Goal: Obtain resource: Obtain resource

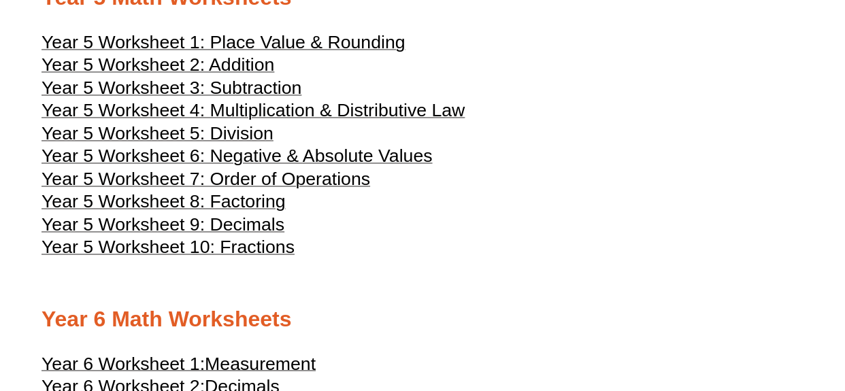
scroll to position [2061, 0]
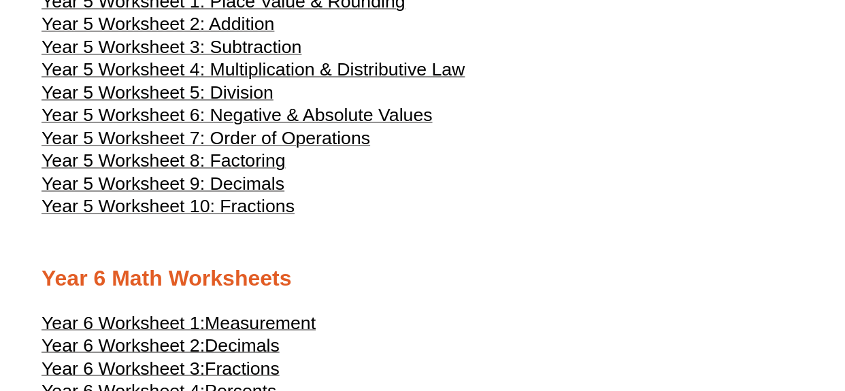
click at [303, 148] on span "Year 5 Worksheet 7: Order of Operations" at bounding box center [205, 138] width 329 height 20
click at [224, 171] on span "Year 5 Worksheet 8: Factoring" at bounding box center [163, 160] width 244 height 20
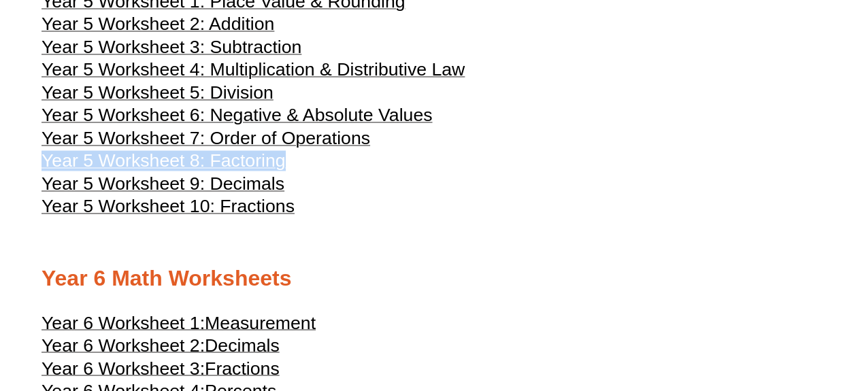
click at [261, 194] on span "Year 5 Worksheet 9: Decimals" at bounding box center [162, 183] width 243 height 20
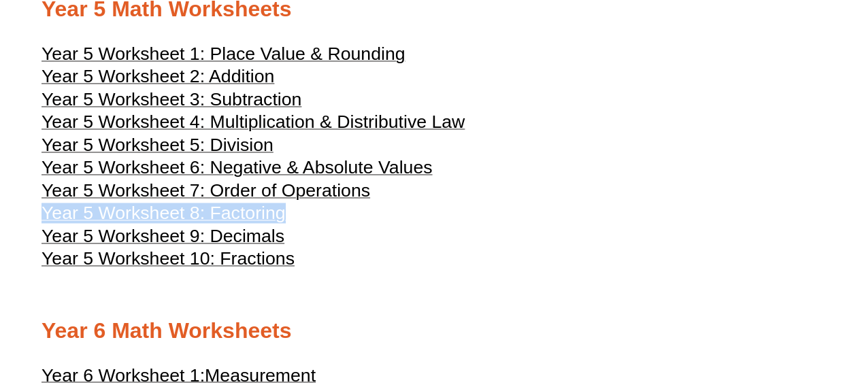
scroll to position [2005, 0]
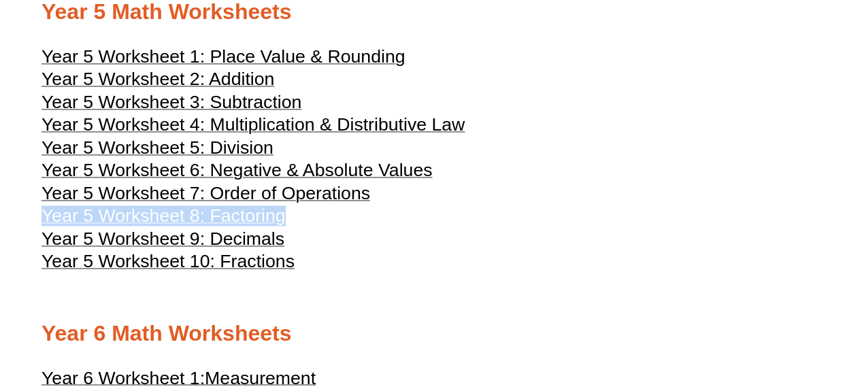
click at [227, 226] on span "Year 5 Worksheet 8: Factoring" at bounding box center [163, 215] width 244 height 20
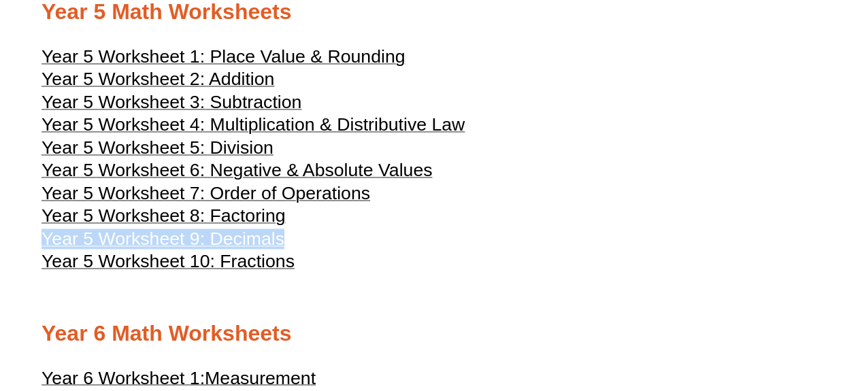
click at [240, 271] on span "Year 5 Worksheet 10: Fractions" at bounding box center [167, 261] width 253 height 20
click at [235, 203] on span "Year 5 Worksheet 7: Order of Operations" at bounding box center [205, 193] width 329 height 20
click at [246, 180] on span "Year 5 Worksheet 6: Negative & Absolute Values" at bounding box center [236, 170] width 390 height 20
click at [226, 203] on span "Year 5 Worksheet 7: Order of Operations" at bounding box center [205, 193] width 329 height 20
click at [216, 203] on span "Year 5 Worksheet 7: Order of Operations" at bounding box center [205, 193] width 329 height 20
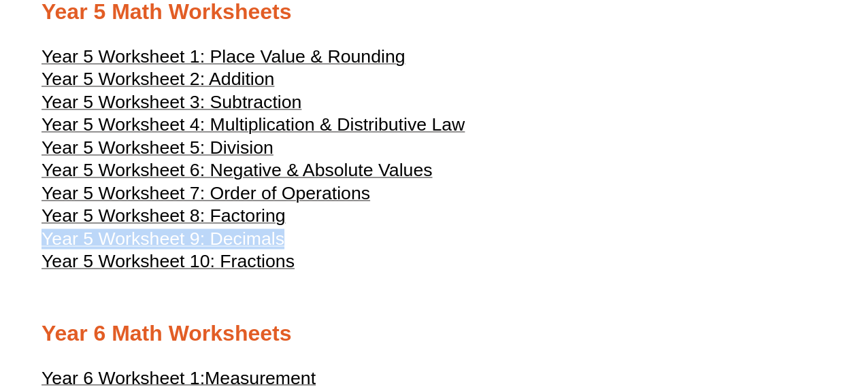
click at [229, 226] on span "Year 5 Worksheet 8: Factoring" at bounding box center [163, 215] width 244 height 20
